Goal: Information Seeking & Learning: Learn about a topic

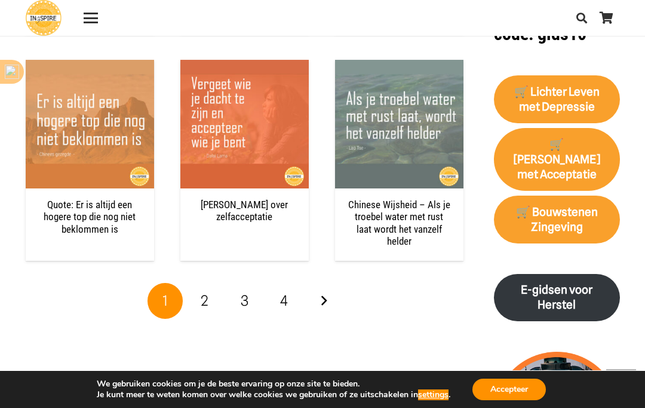
scroll to position [1215, 0]
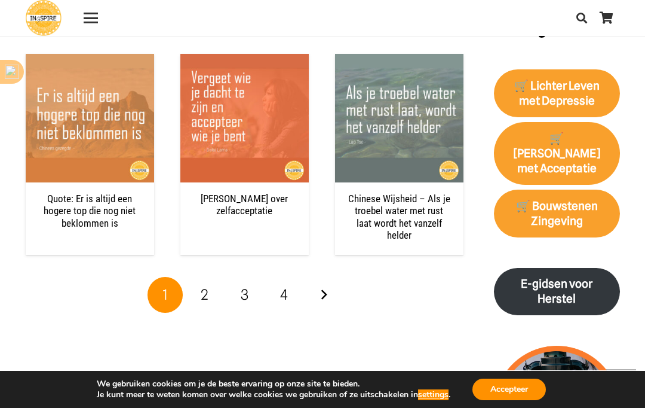
click at [333, 280] on link "Volgende" at bounding box center [324, 295] width 36 height 36
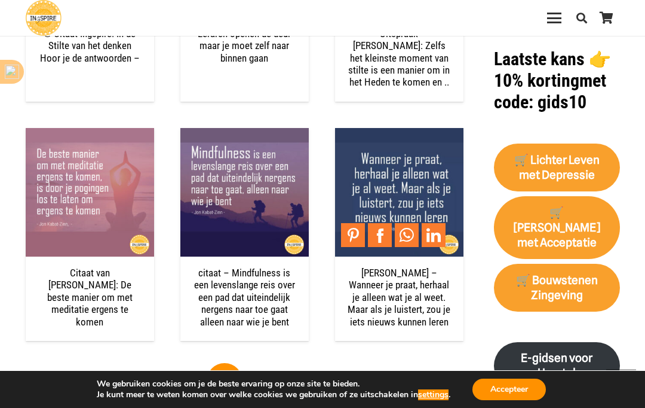
scroll to position [1142, 0]
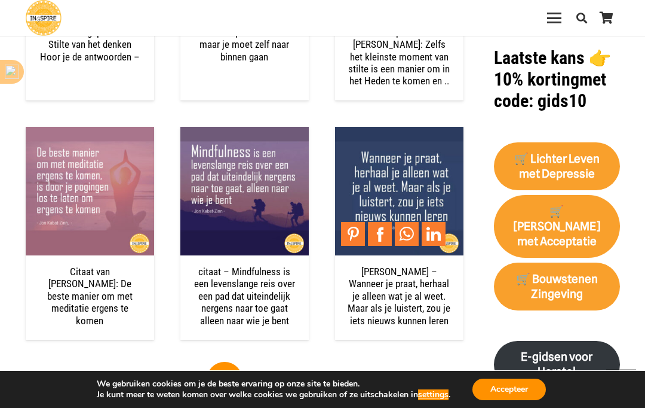
click at [338, 376] on link "Volgende" at bounding box center [344, 380] width 36 height 36
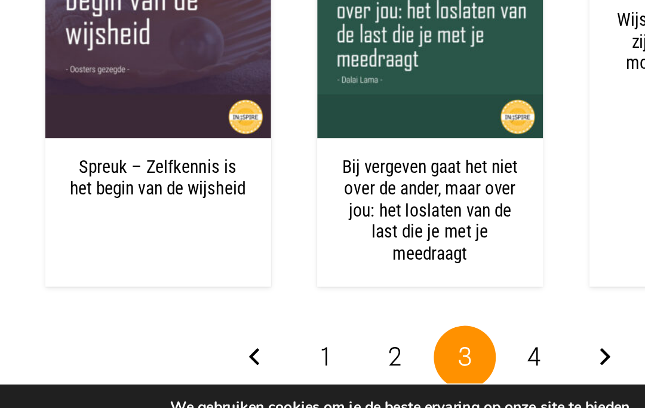
scroll to position [1167, 0]
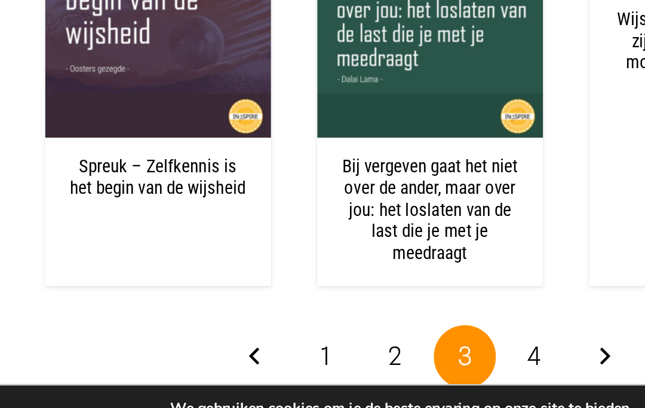
click at [302, 345] on span "4" at bounding box center [304, 353] width 8 height 17
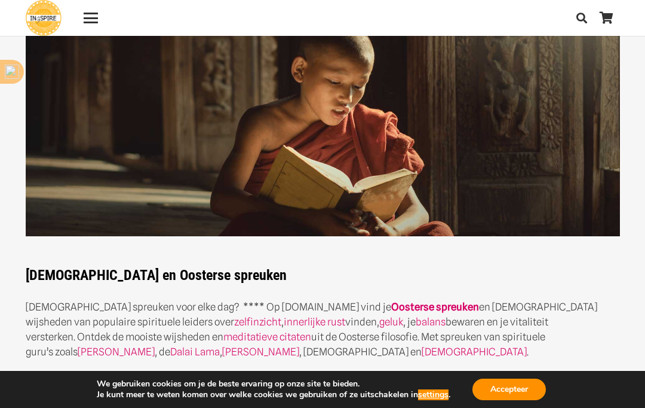
scroll to position [76, 0]
